Goal: Check status: Check status

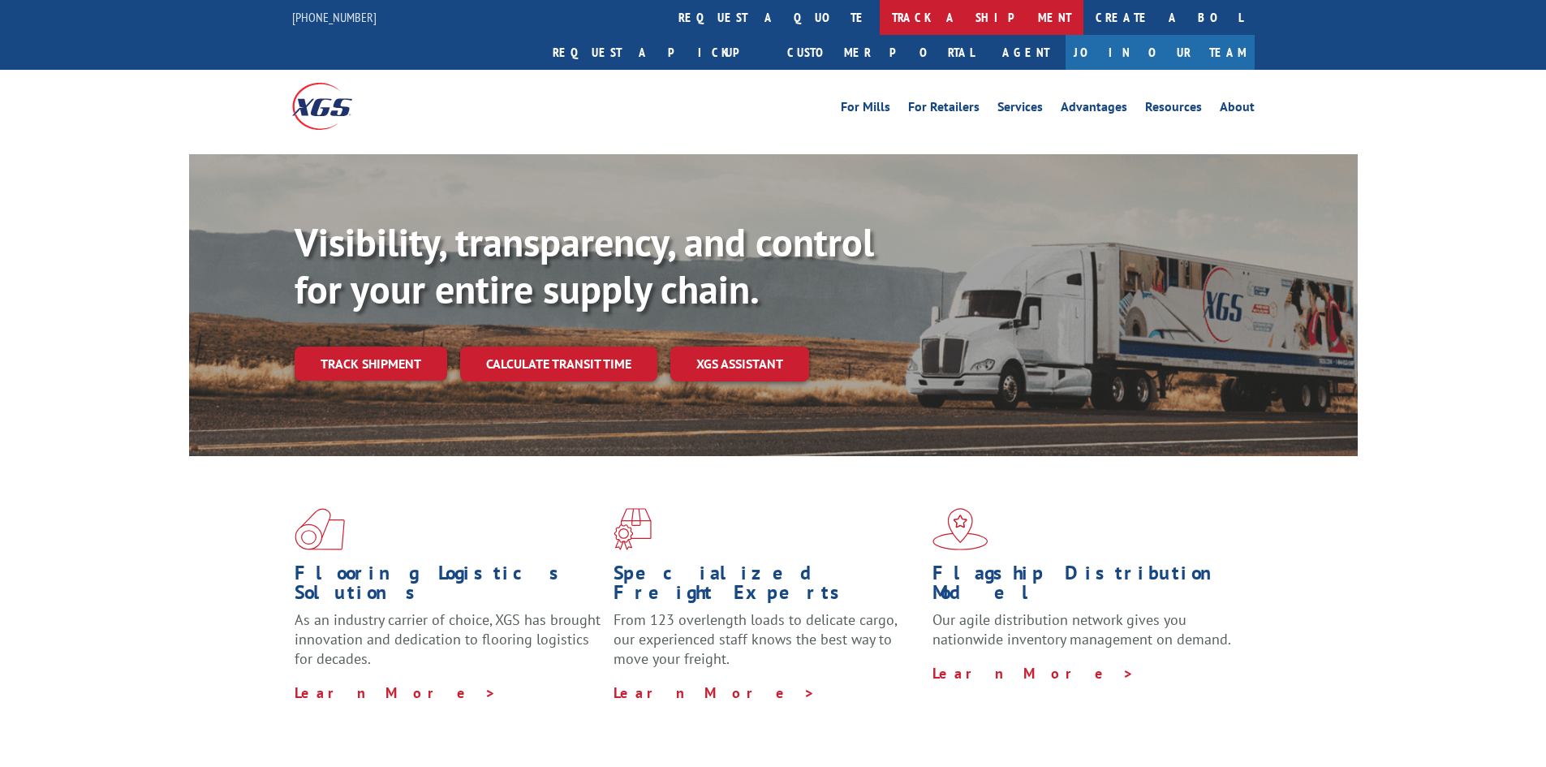
click at [880, 12] on link "track a shipment" at bounding box center [982, 17] width 204 height 35
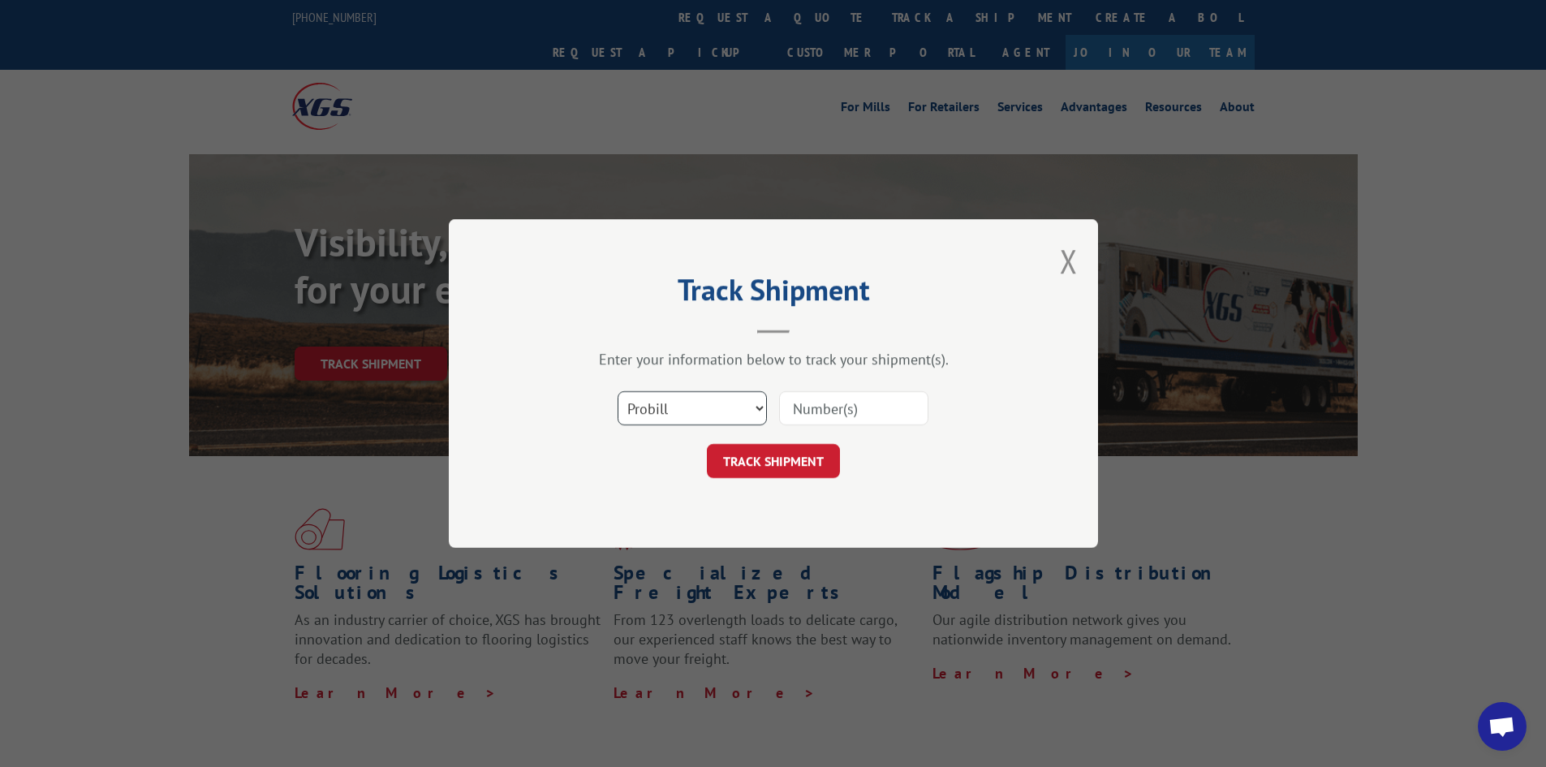
click at [681, 411] on select "Select category... Probill BOL PO" at bounding box center [692, 408] width 149 height 34
click at [618, 391] on select "Select category... Probill BOL PO" at bounding box center [692, 408] width 149 height 34
click at [676, 422] on select "Select category... Probill BOL PO" at bounding box center [692, 408] width 149 height 34
select select "po"
click at [618, 391] on select "Select category... Probill BOL PO" at bounding box center [692, 408] width 149 height 34
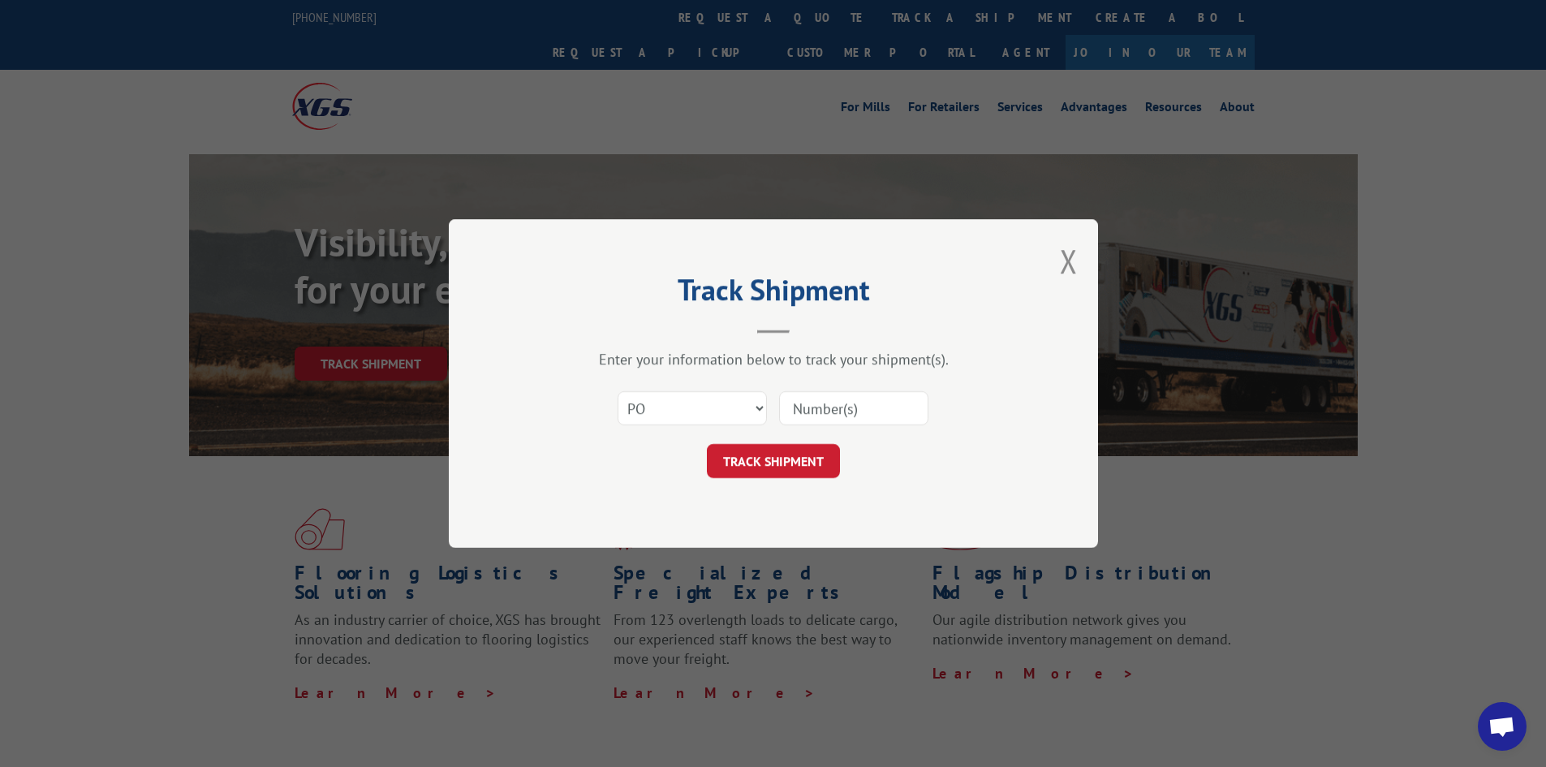
click at [825, 416] on input at bounding box center [853, 408] width 149 height 34
type input "fw000927"
click at [783, 466] on button "TRACK SHIPMENT" at bounding box center [773, 461] width 133 height 34
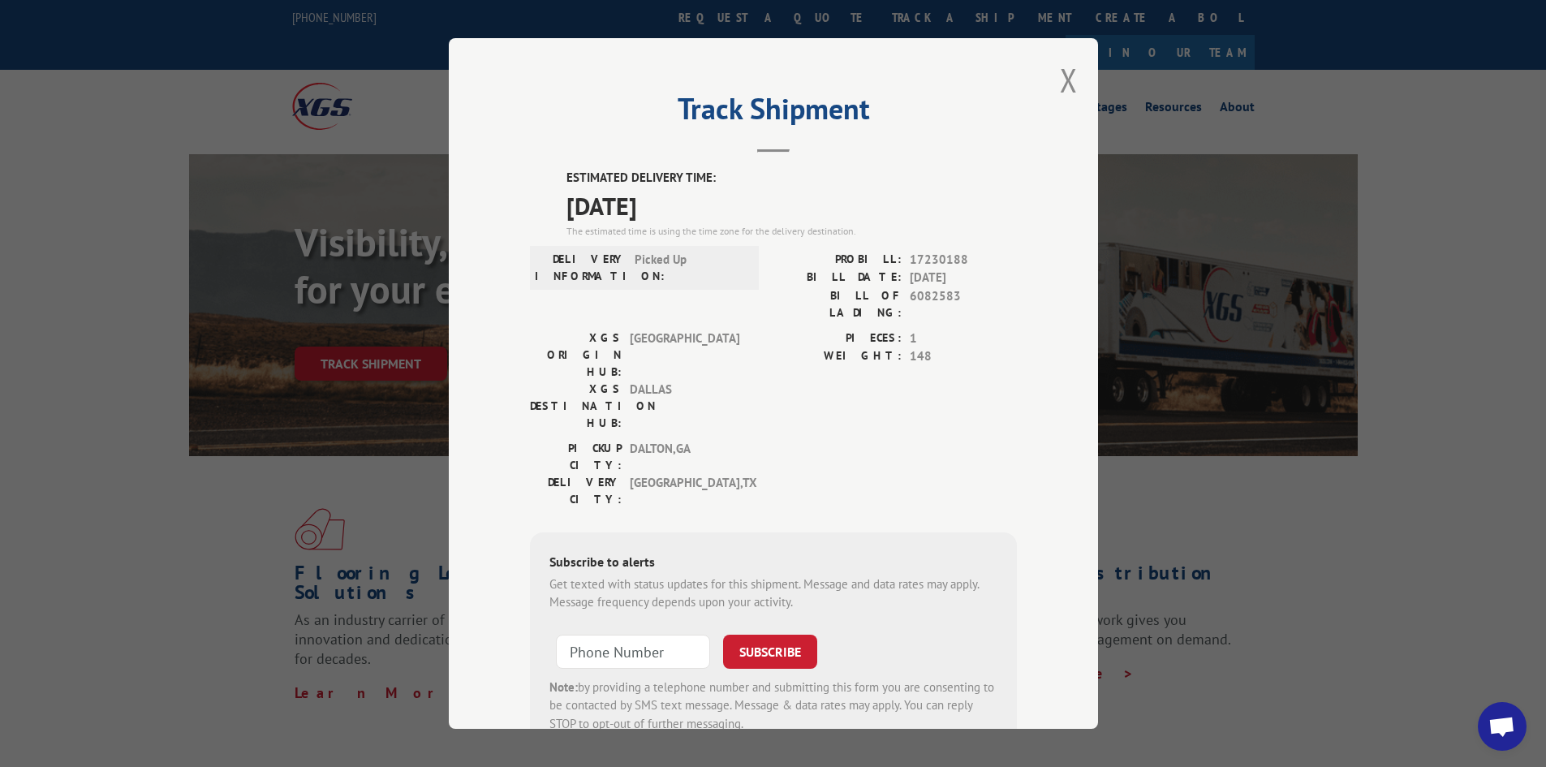
click at [1076, 77] on div "Track Shipment ESTIMATED DELIVERY TIME: 09/16/2025 The estimated time is using …" at bounding box center [773, 383] width 649 height 691
click at [1060, 75] on button "Close modal" at bounding box center [1069, 79] width 18 height 43
